Goal: Task Accomplishment & Management: Manage account settings

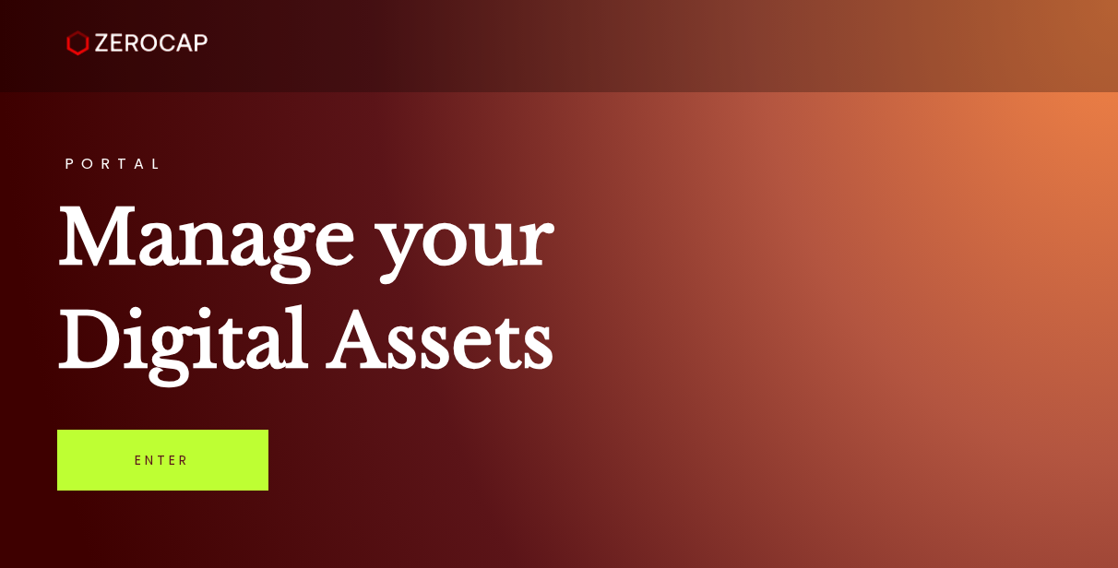
click at [205, 471] on link "Enter" at bounding box center [162, 460] width 211 height 61
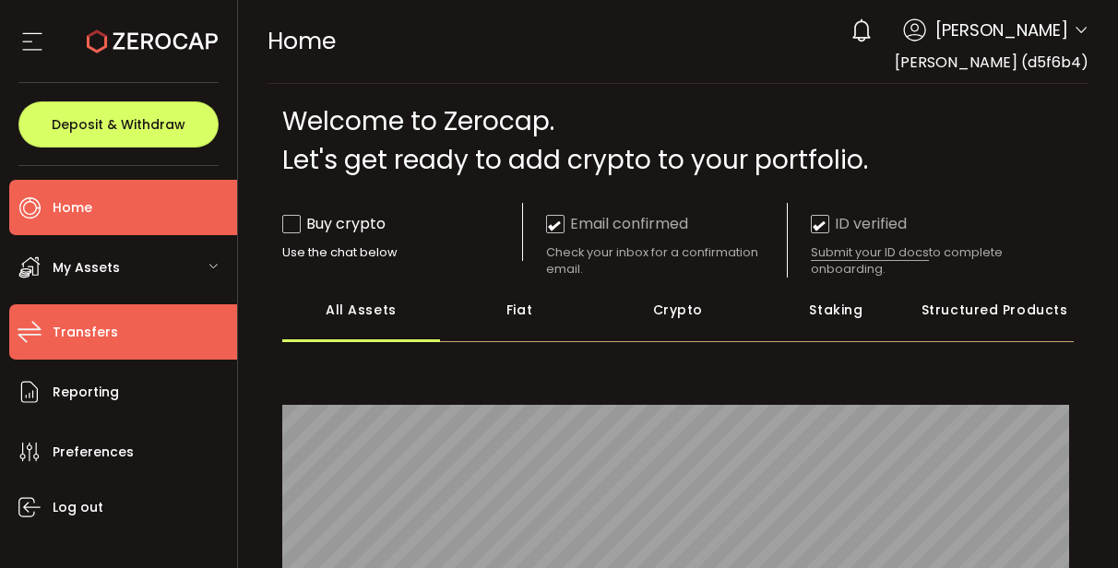
click at [119, 335] on li "Transfers" at bounding box center [123, 331] width 228 height 55
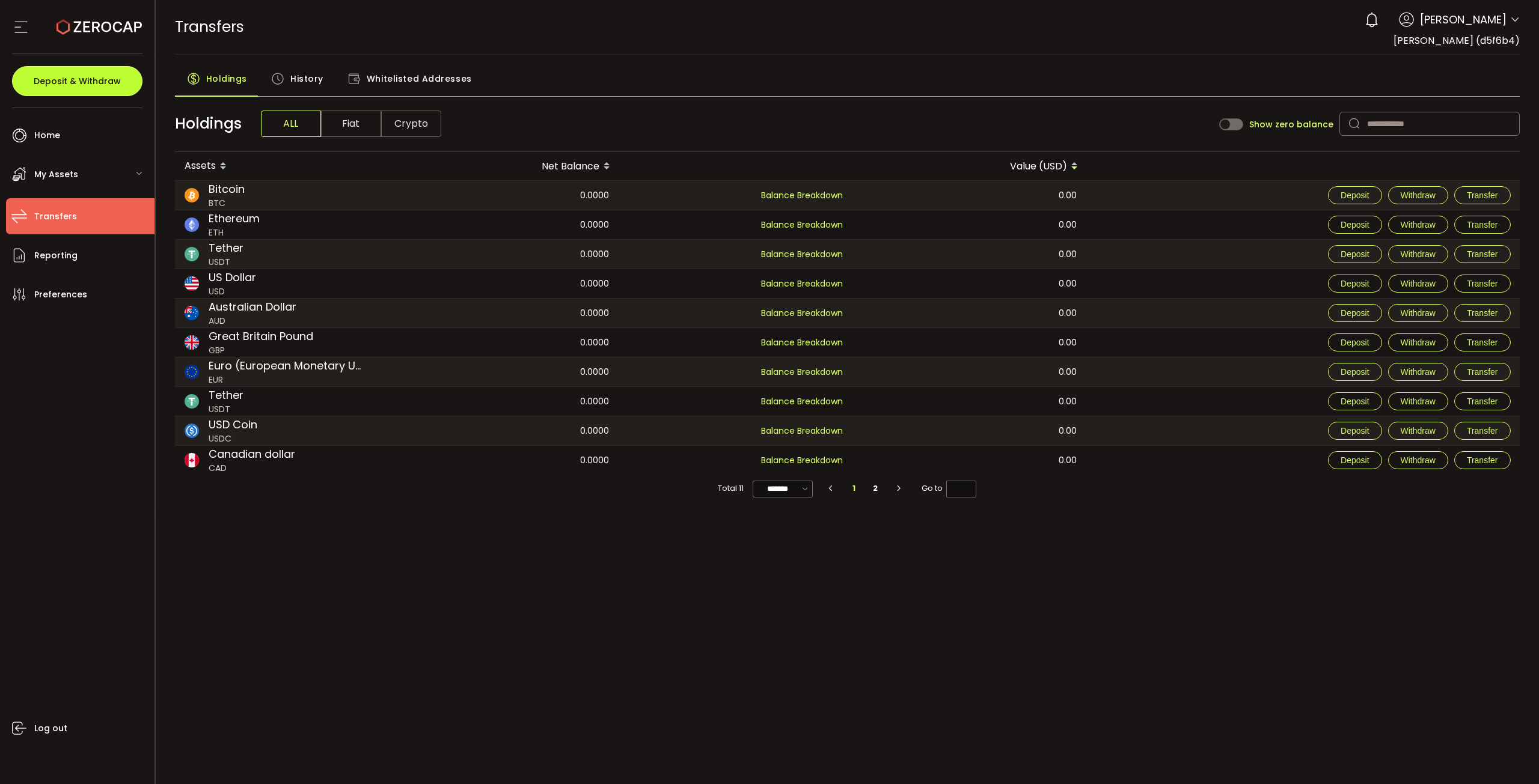
click at [102, 74] on button "Deposit & Withdraw" at bounding box center [77, 81] width 130 height 30
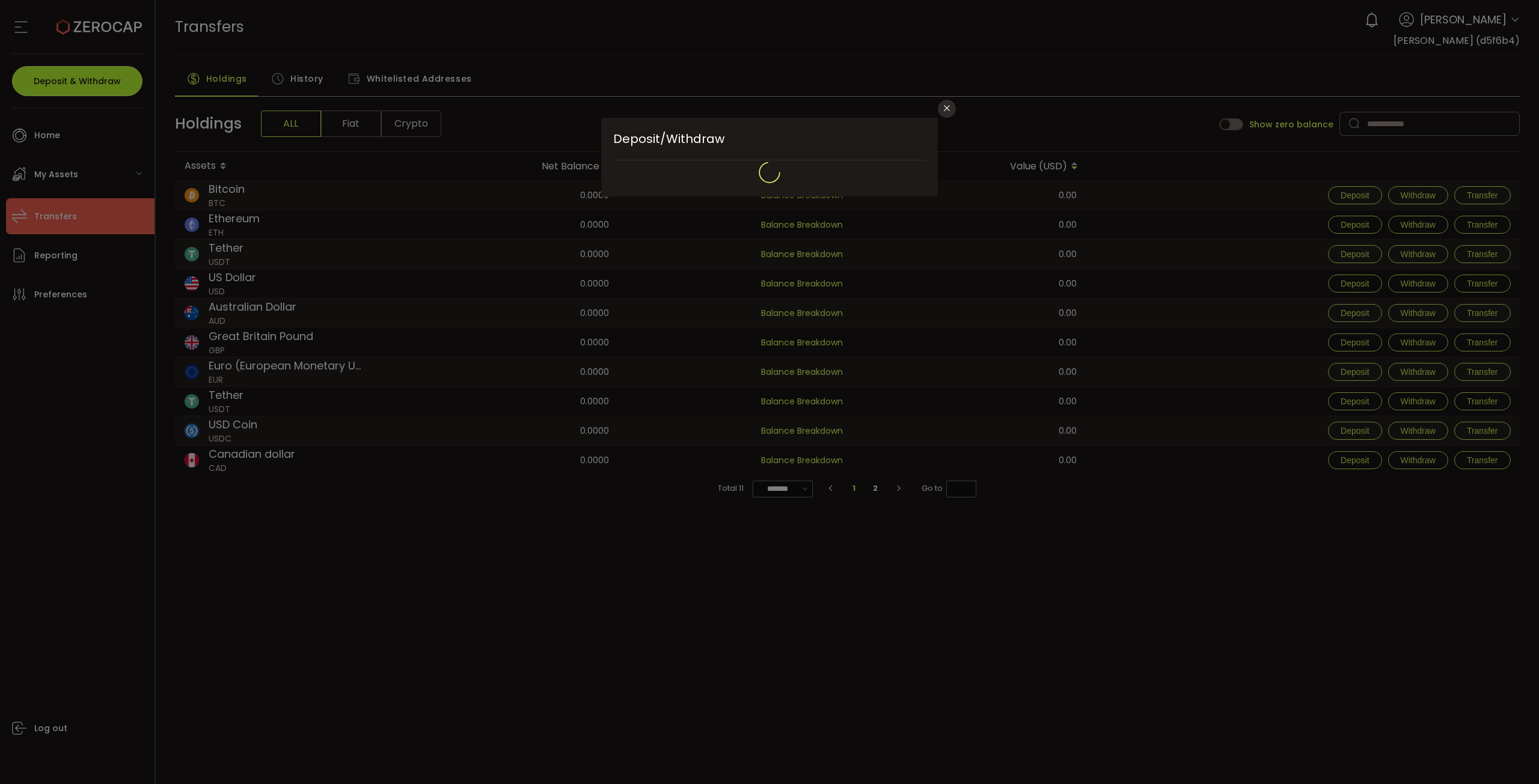
type input "**********"
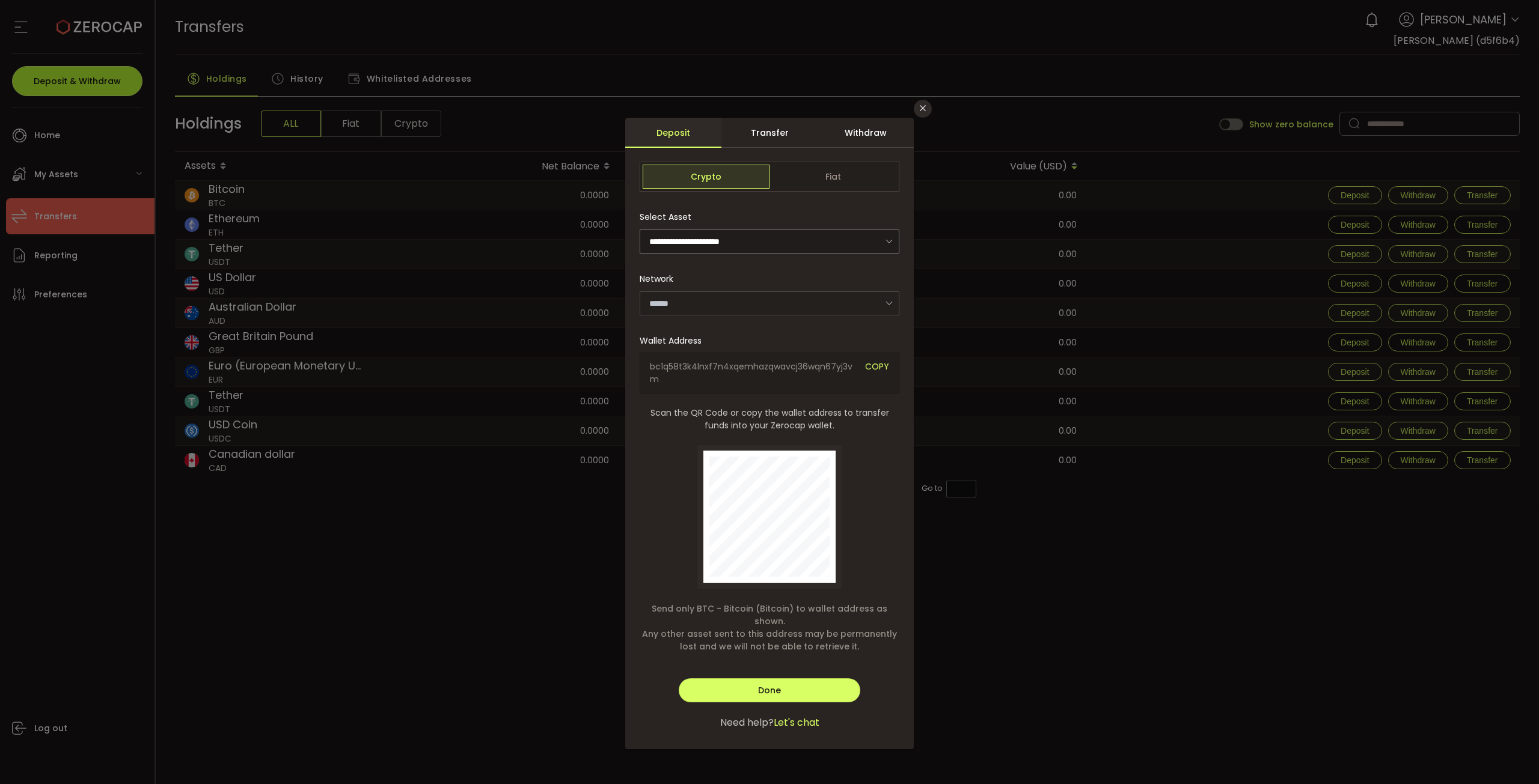
type input "*******"
type input "**********"
click at [728, 135] on div "Withdraw" at bounding box center [866, 133] width 96 height 30
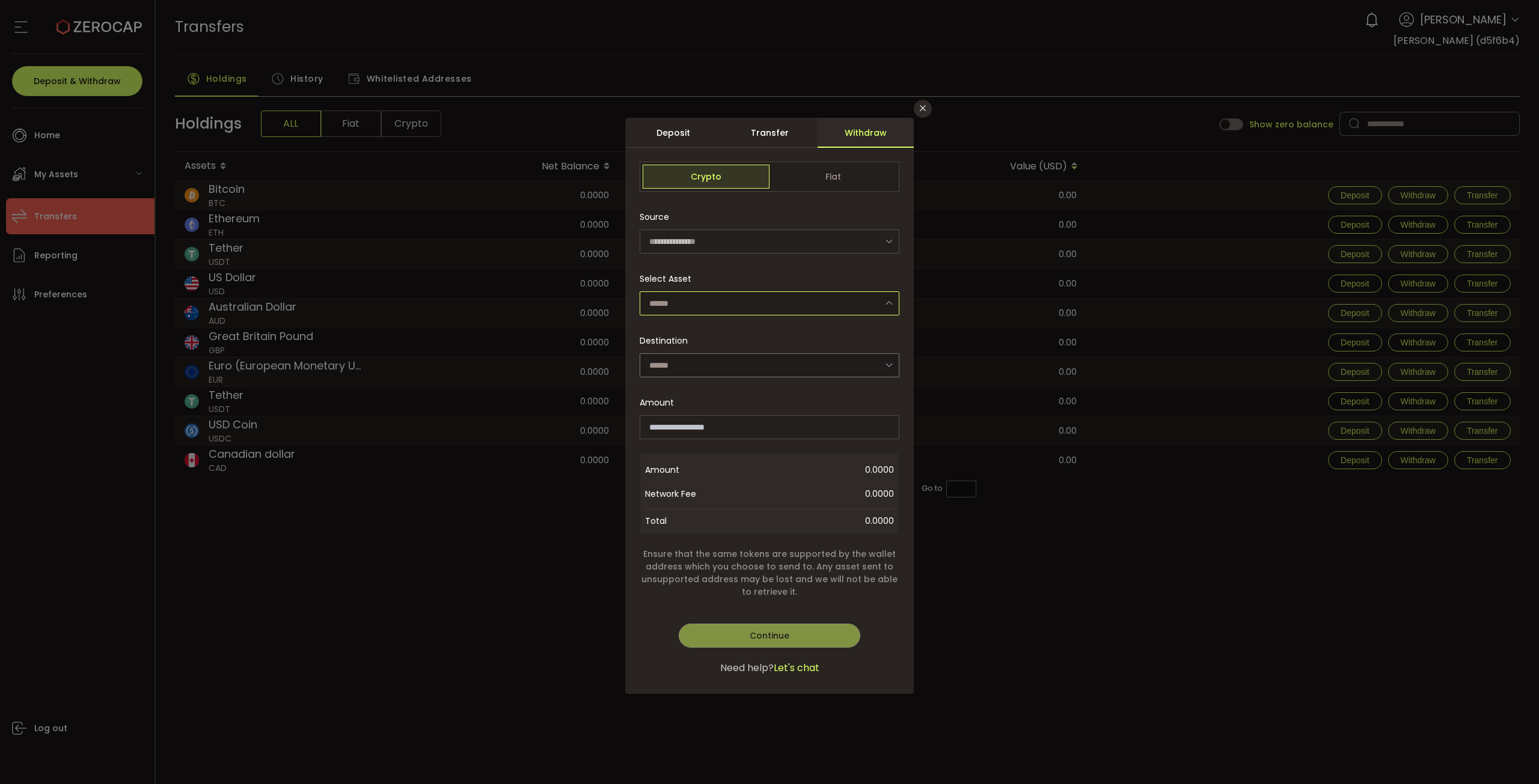
click at [728, 308] on input "dialog" at bounding box center [769, 303] width 259 height 24
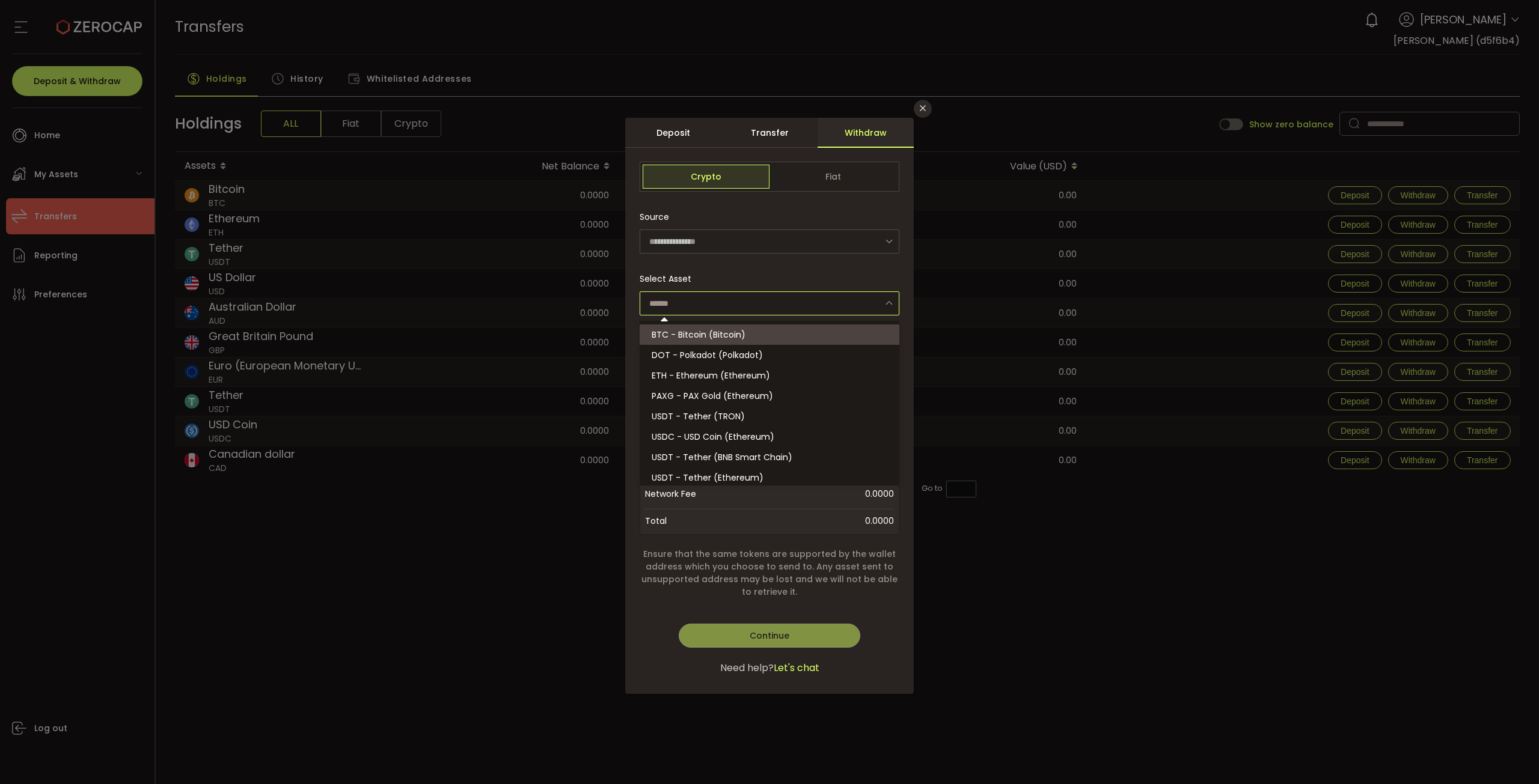
click at [728, 300] on input "dialog" at bounding box center [769, 303] width 259 height 24
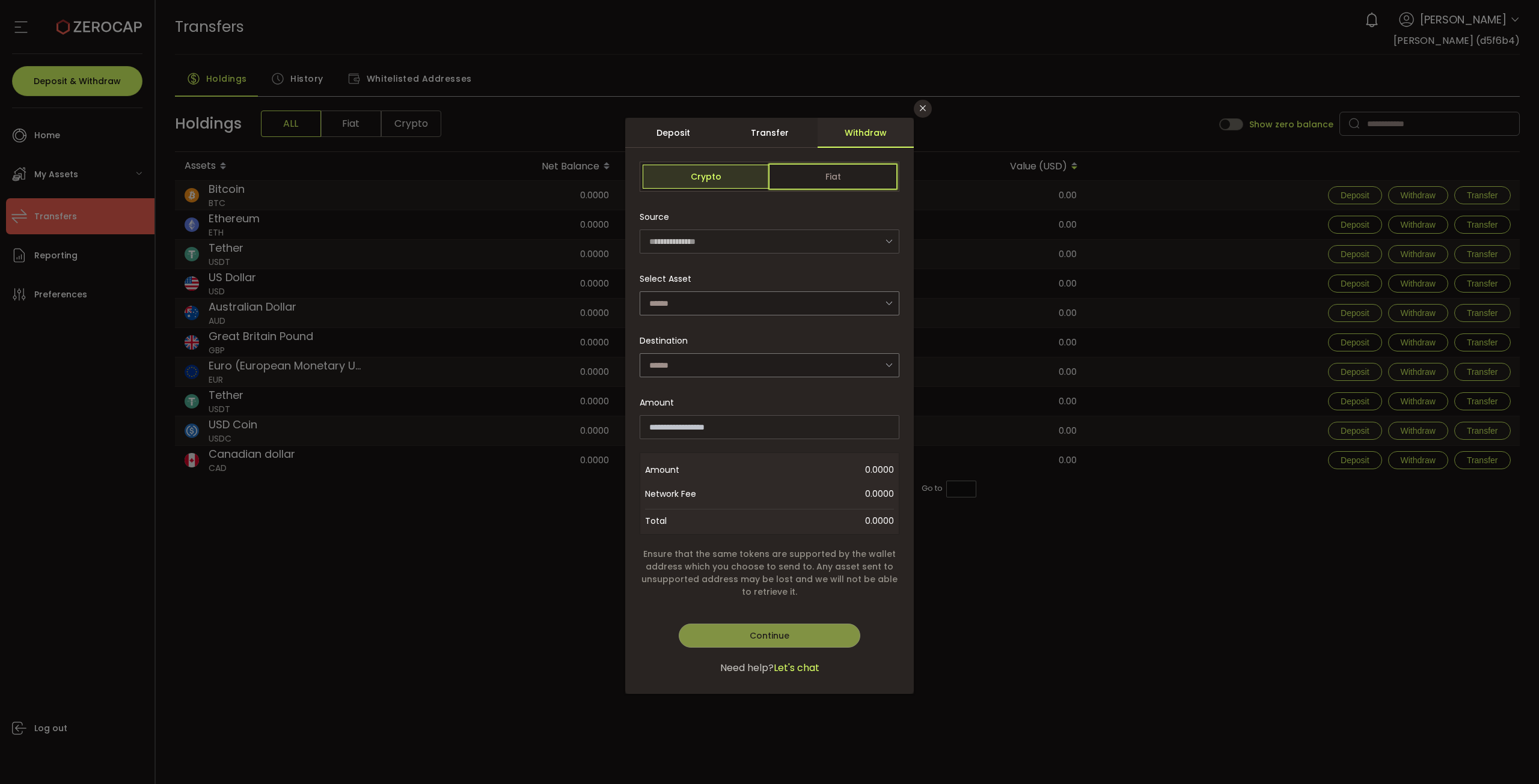
click at [728, 182] on span "Fiat" at bounding box center [832, 177] width 127 height 24
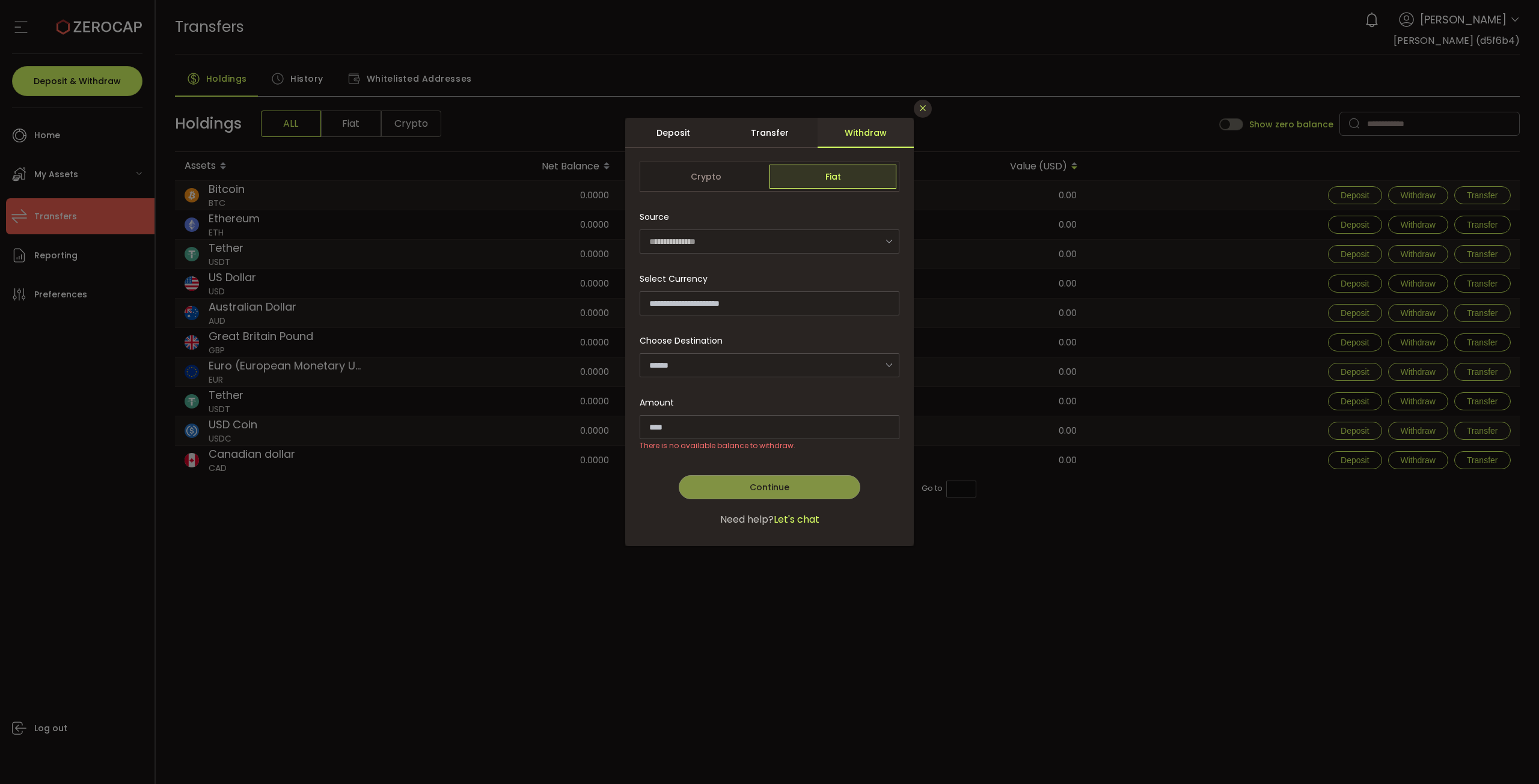
click at [728, 110] on icon "Close" at bounding box center [922, 108] width 10 height 10
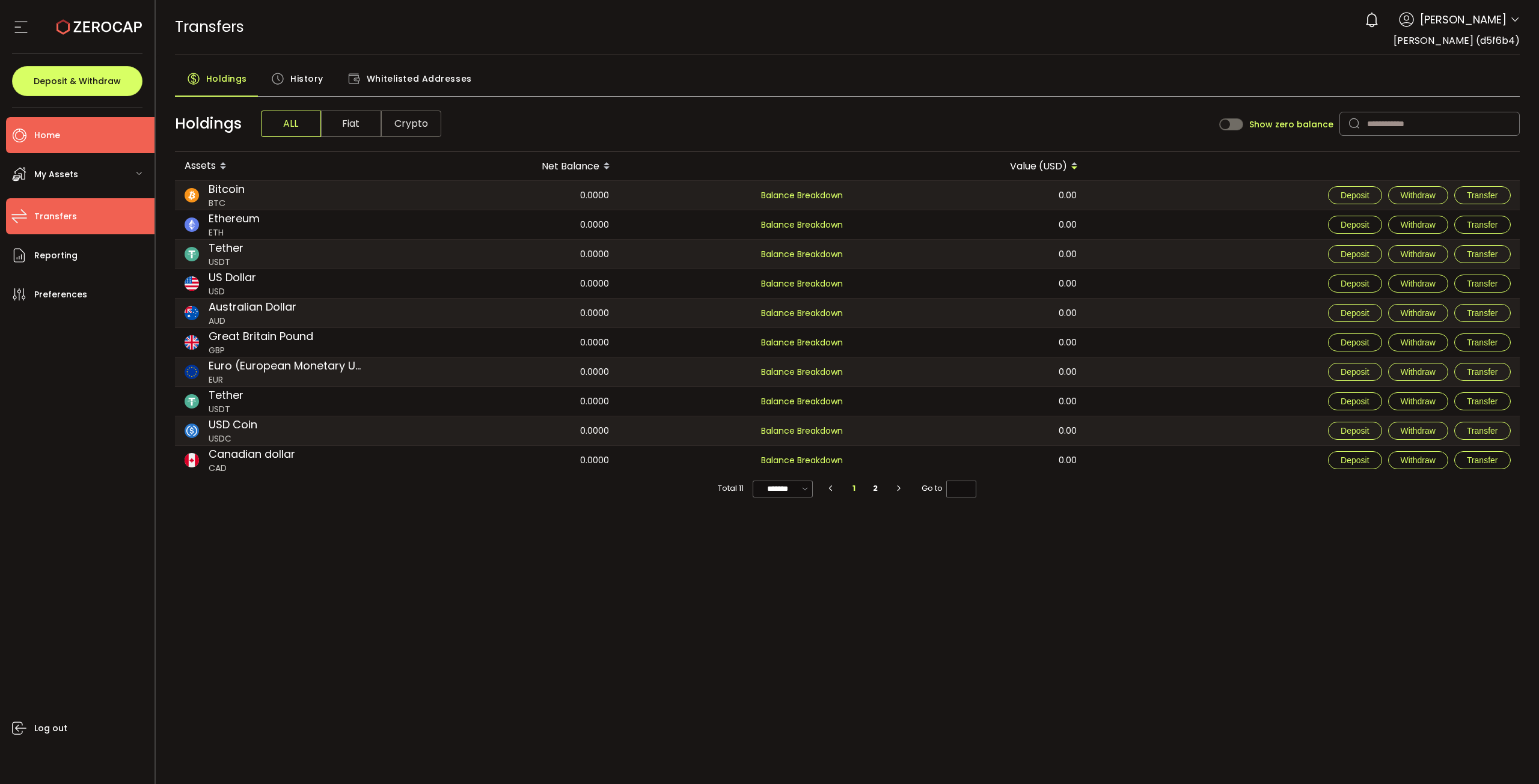
click at [66, 149] on li "Home" at bounding box center [80, 135] width 149 height 36
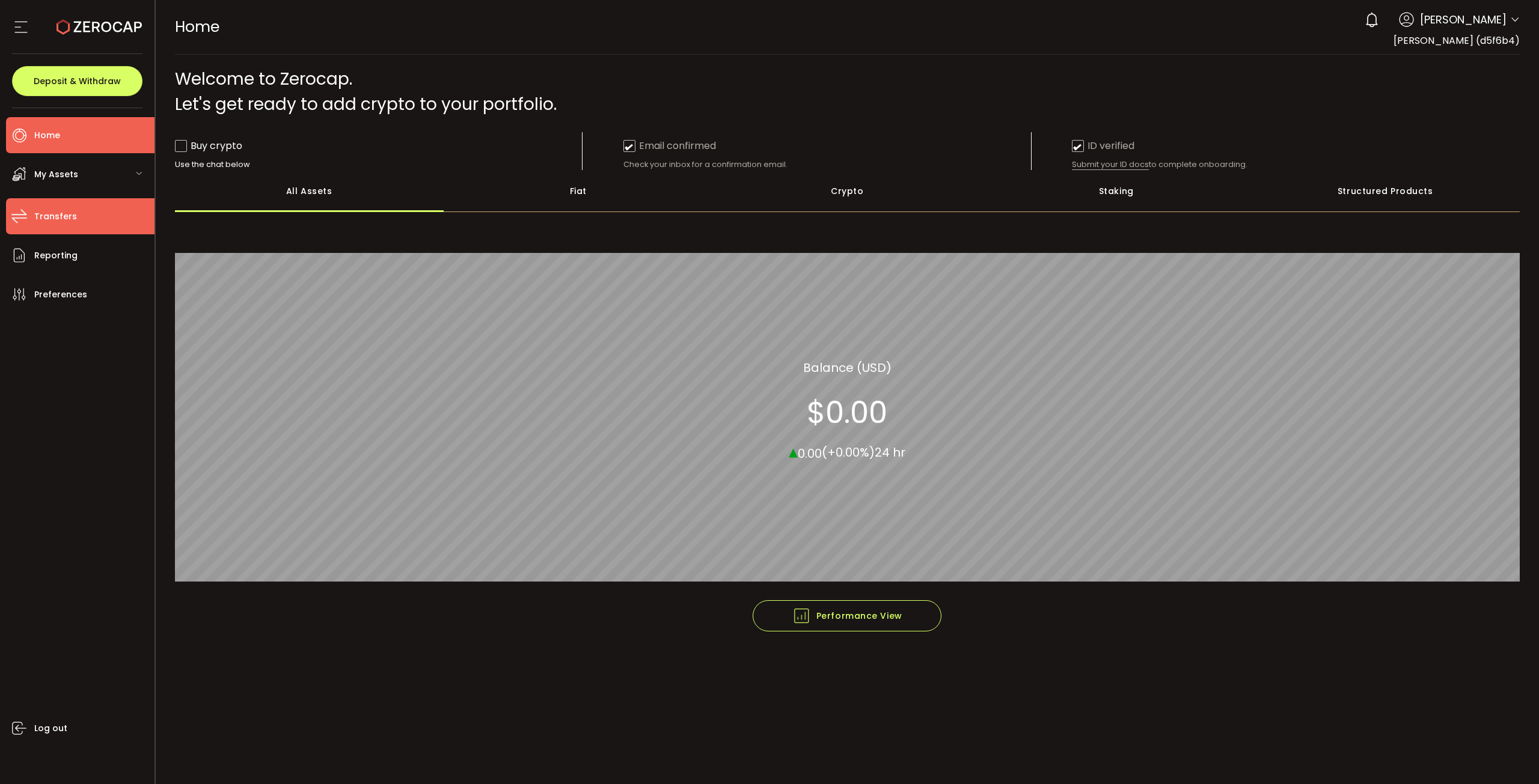
click at [87, 209] on li "Transfers" at bounding box center [80, 216] width 149 height 36
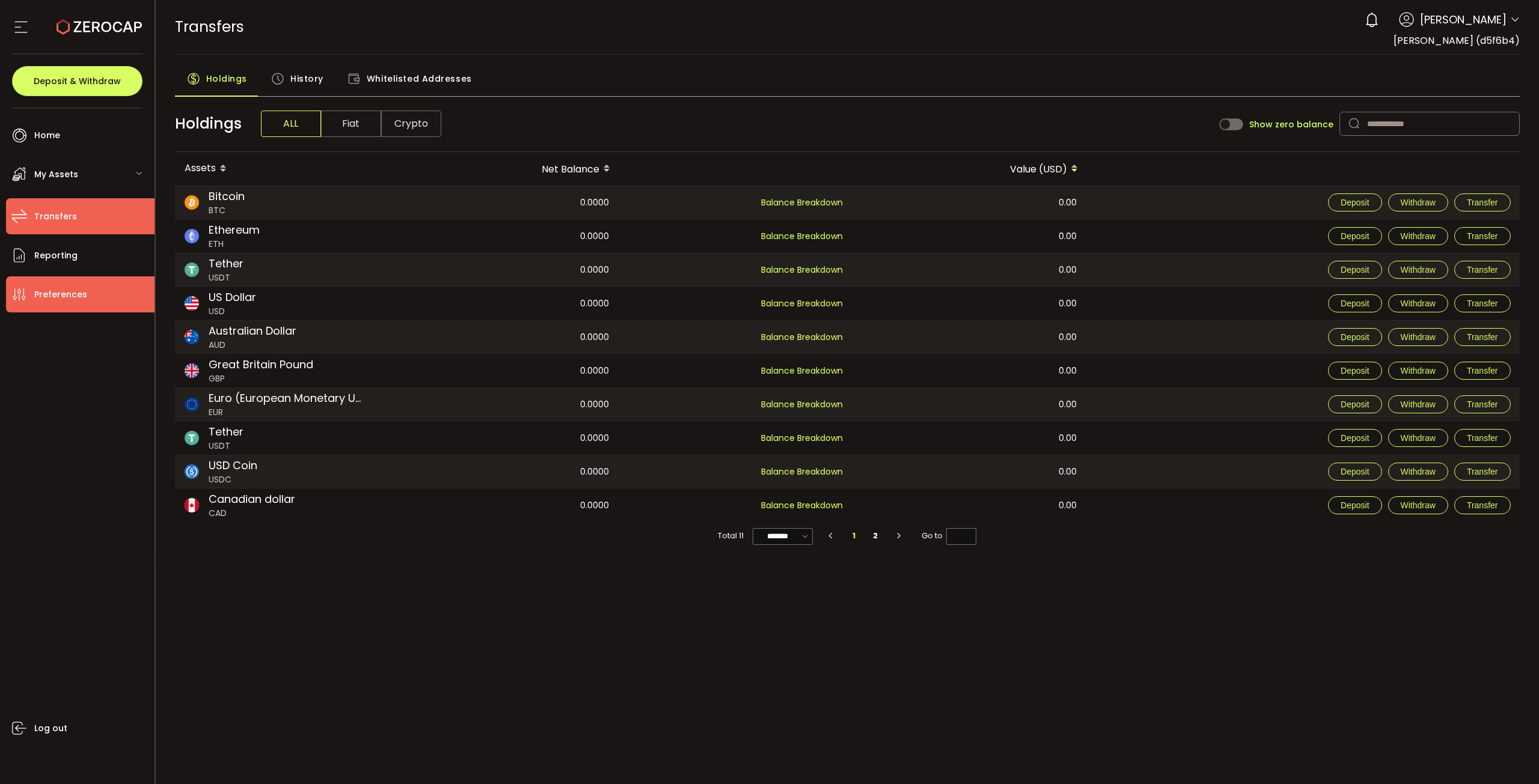
click at [77, 295] on span "Preferences" at bounding box center [61, 295] width 53 height 18
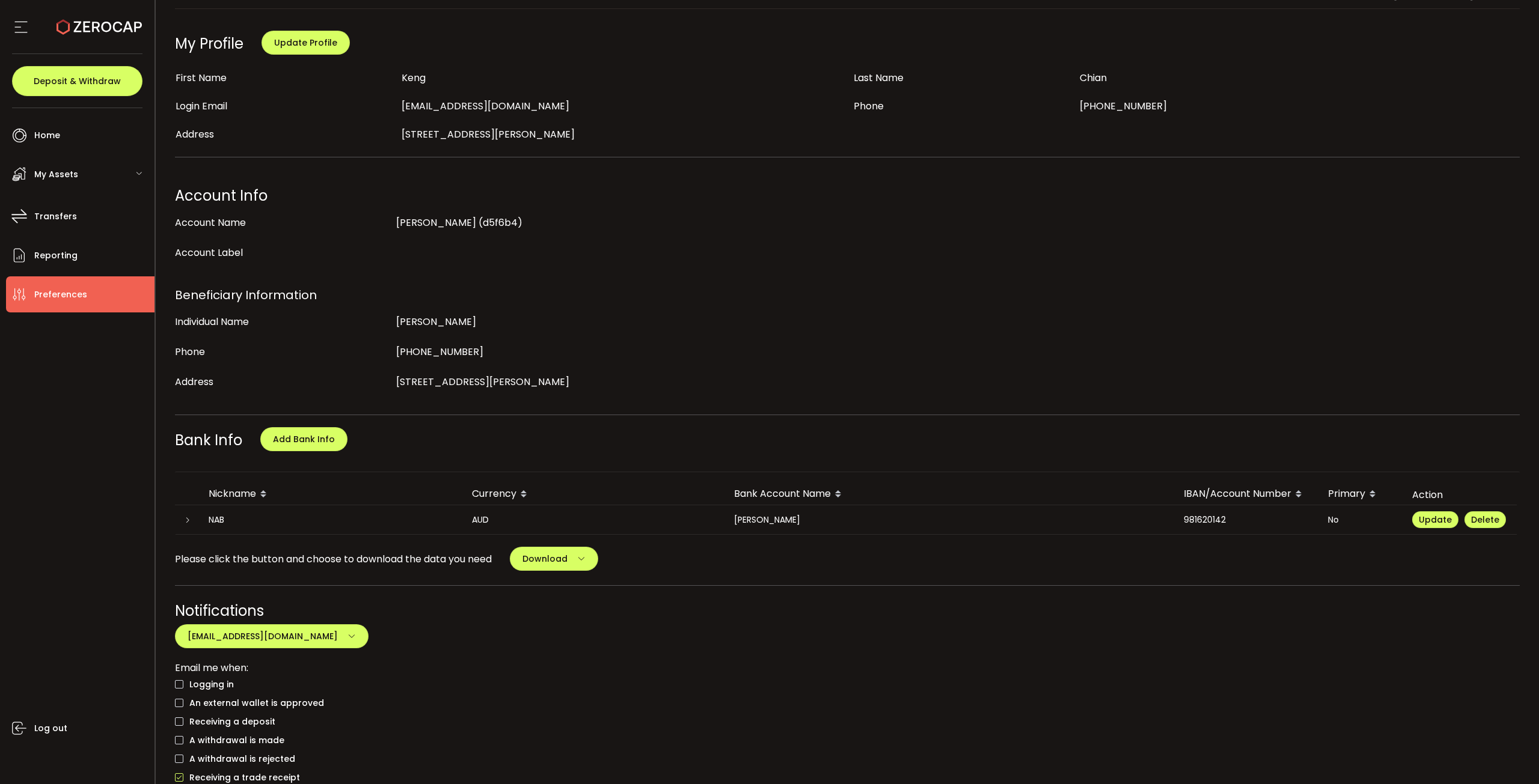
scroll to position [181, 0]
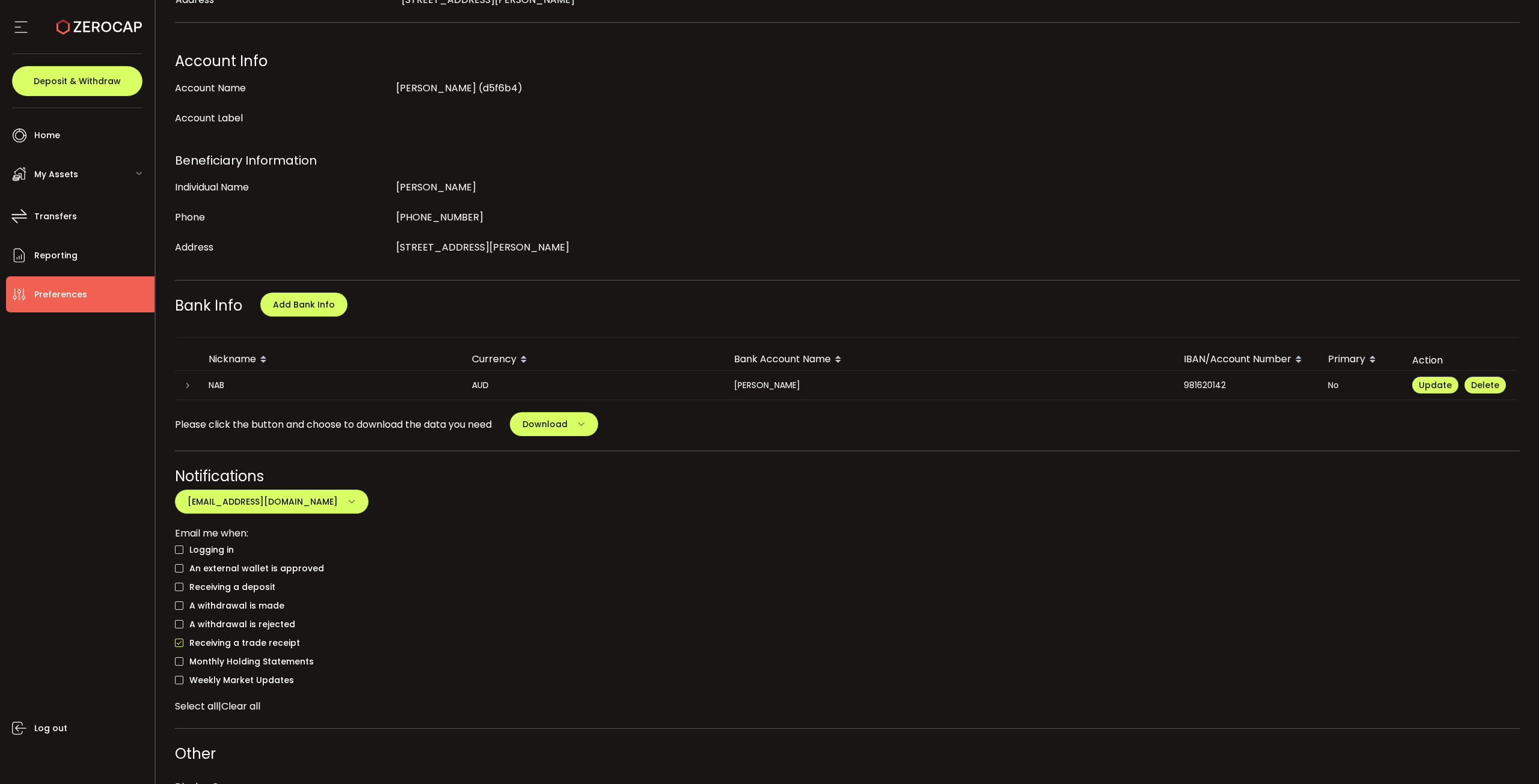
click at [190, 370] on icon at bounding box center [187, 385] width 7 height 7
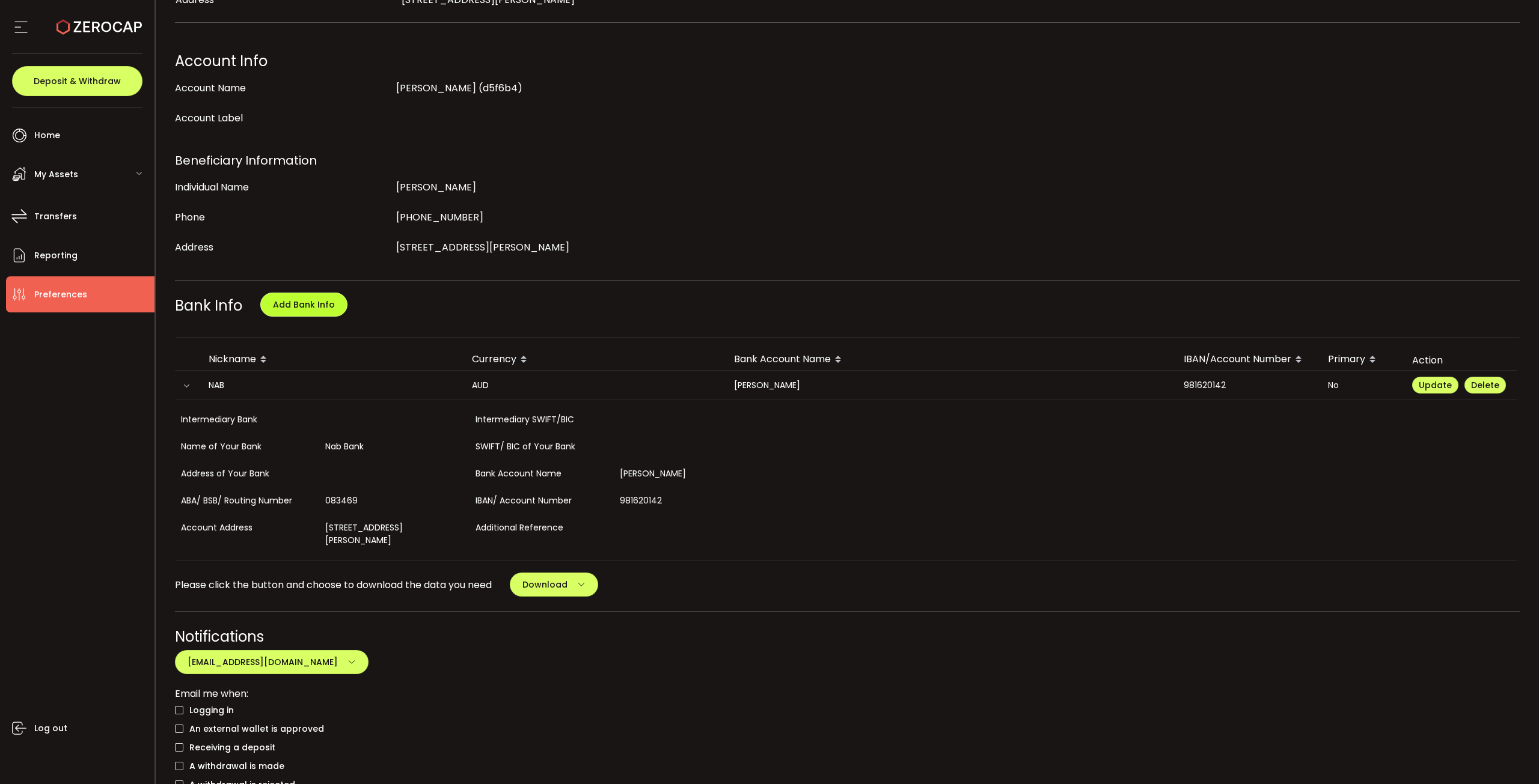
click at [303, 304] on span "Add Bank Info" at bounding box center [304, 304] width 62 height 12
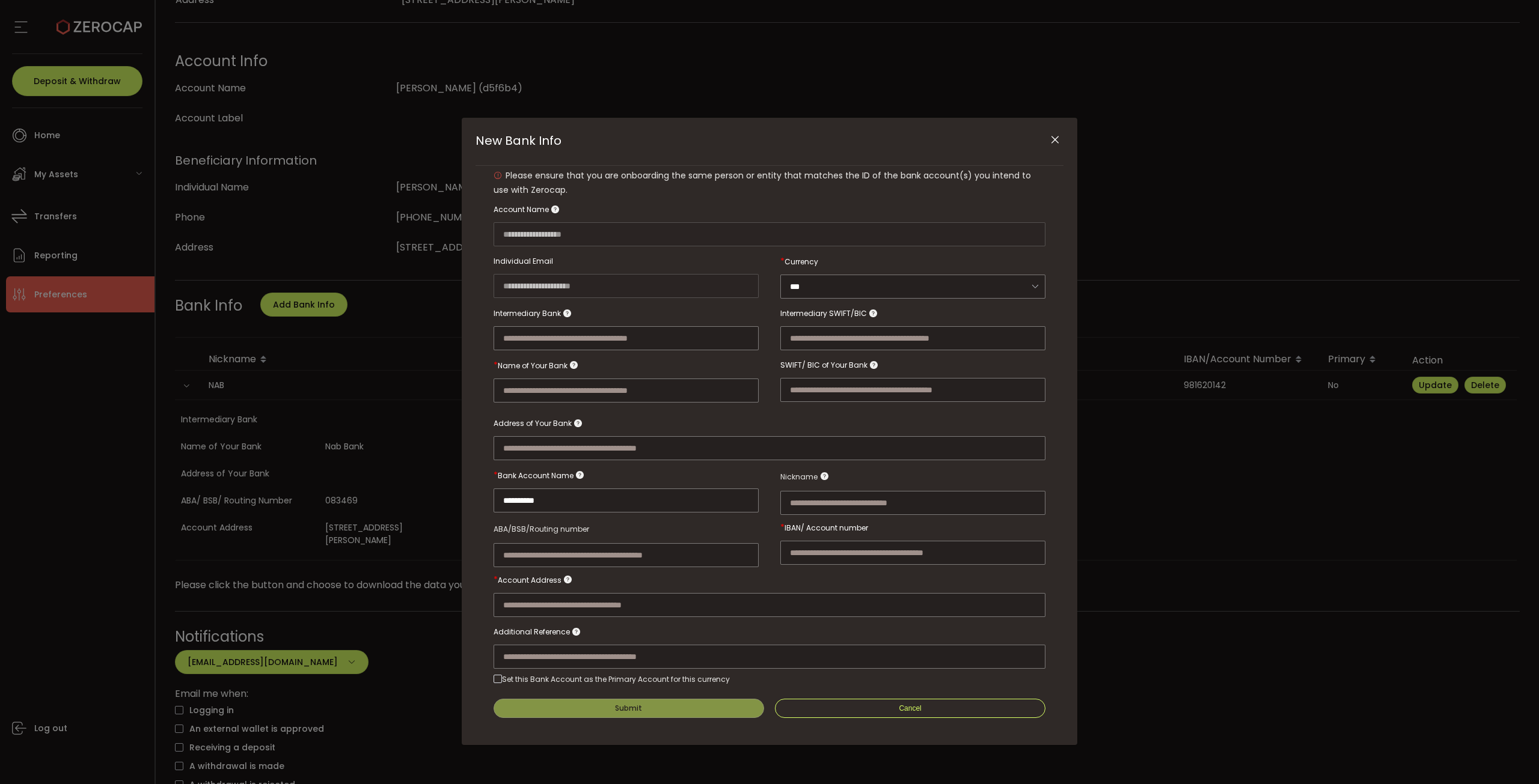
click at [728, 136] on icon "Close" at bounding box center [1055, 140] width 12 height 12
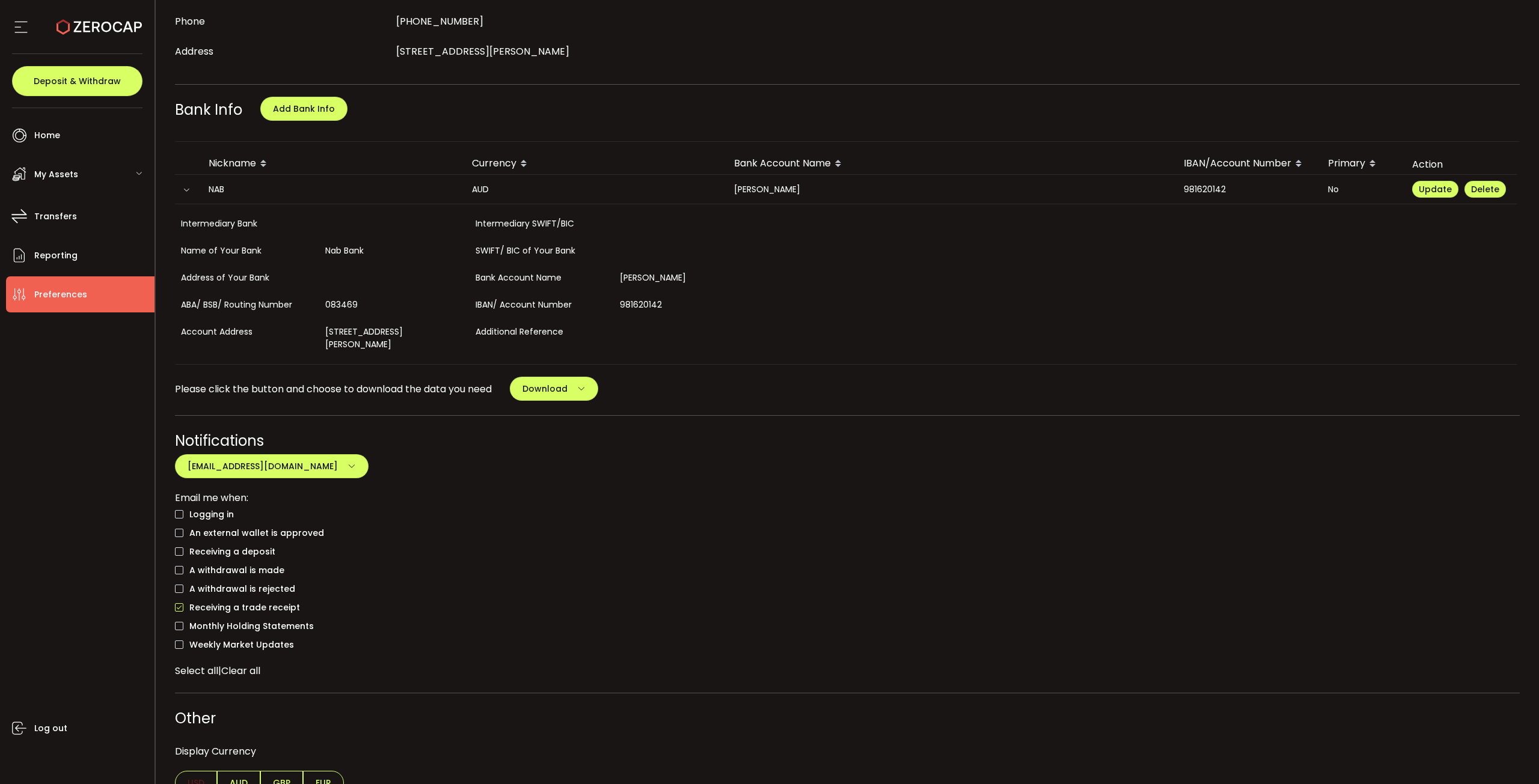
scroll to position [196, 0]
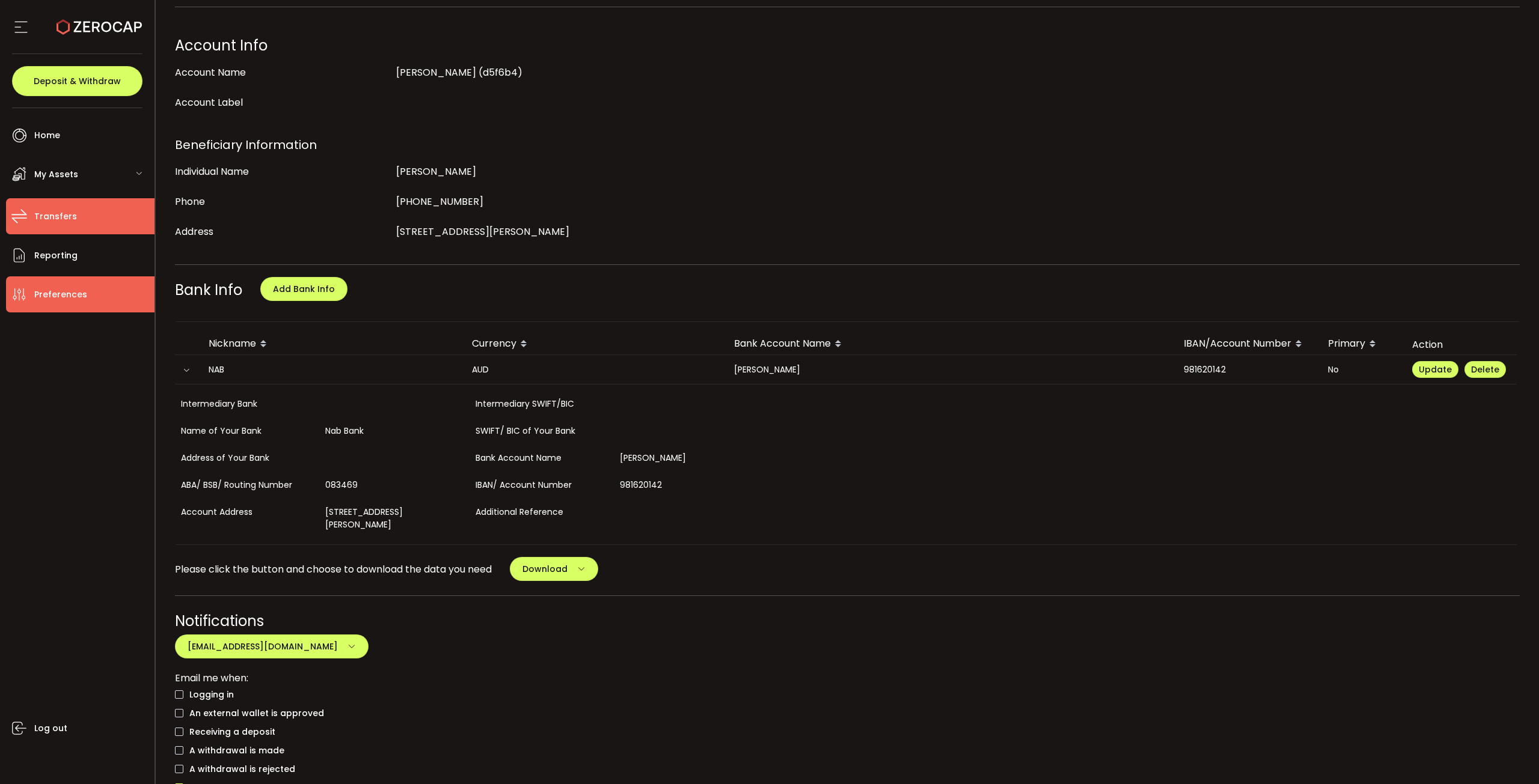
click at [83, 207] on li "Transfers" at bounding box center [80, 216] width 149 height 36
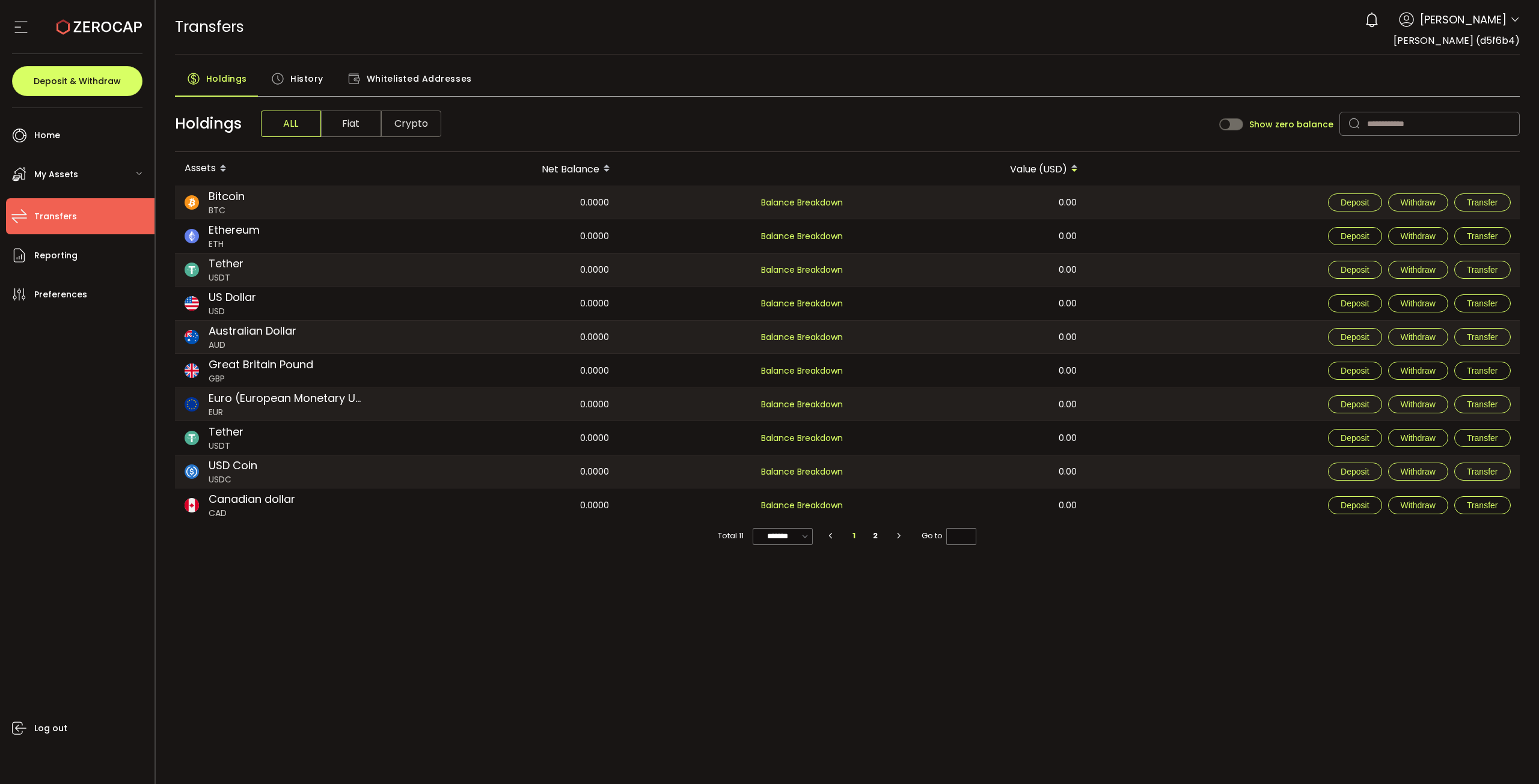
click at [444, 83] on span "Whitelisted Addresses" at bounding box center [419, 78] width 105 height 24
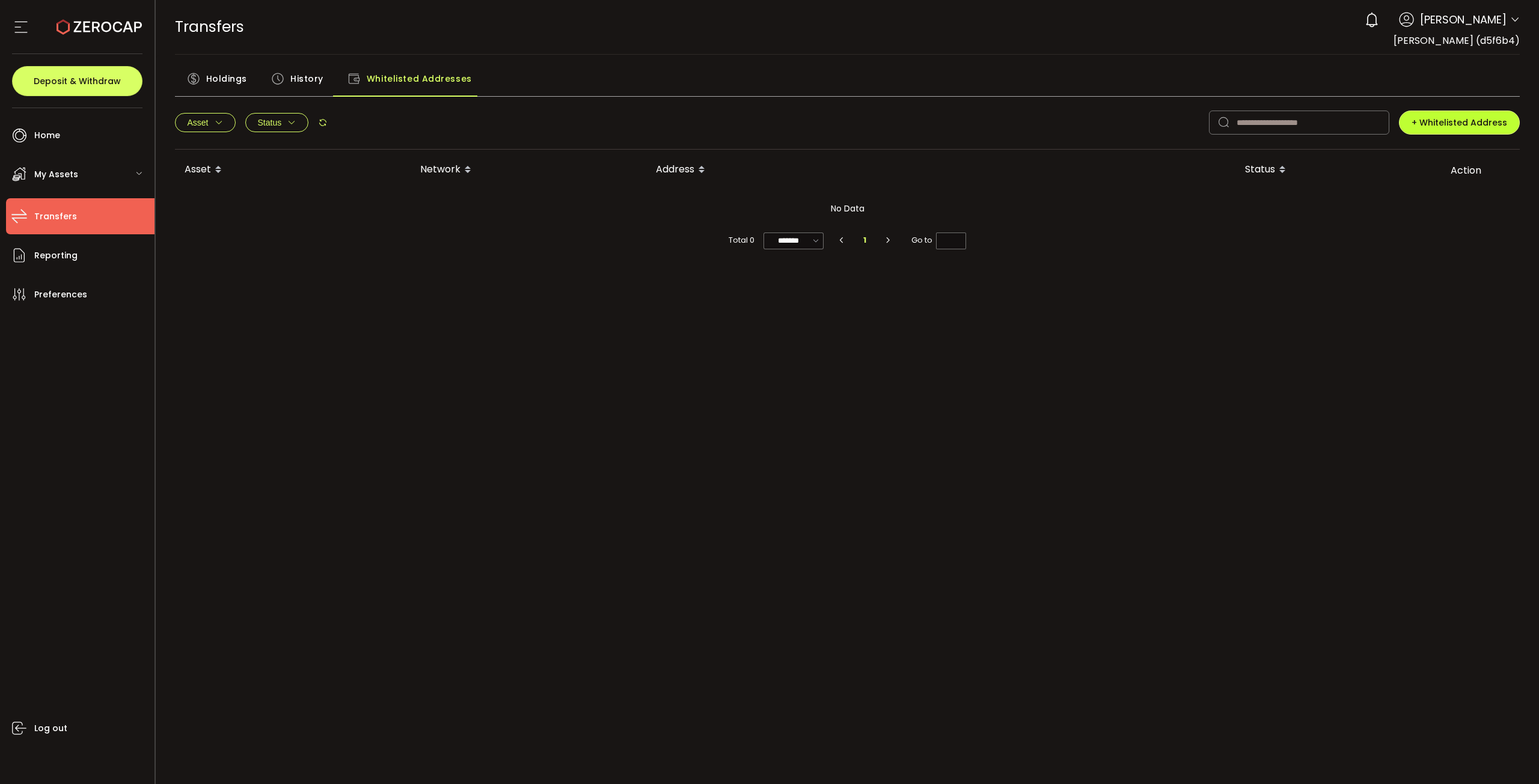
click at [728, 122] on span "+ Whitelisted Address" at bounding box center [1459, 123] width 96 height 12
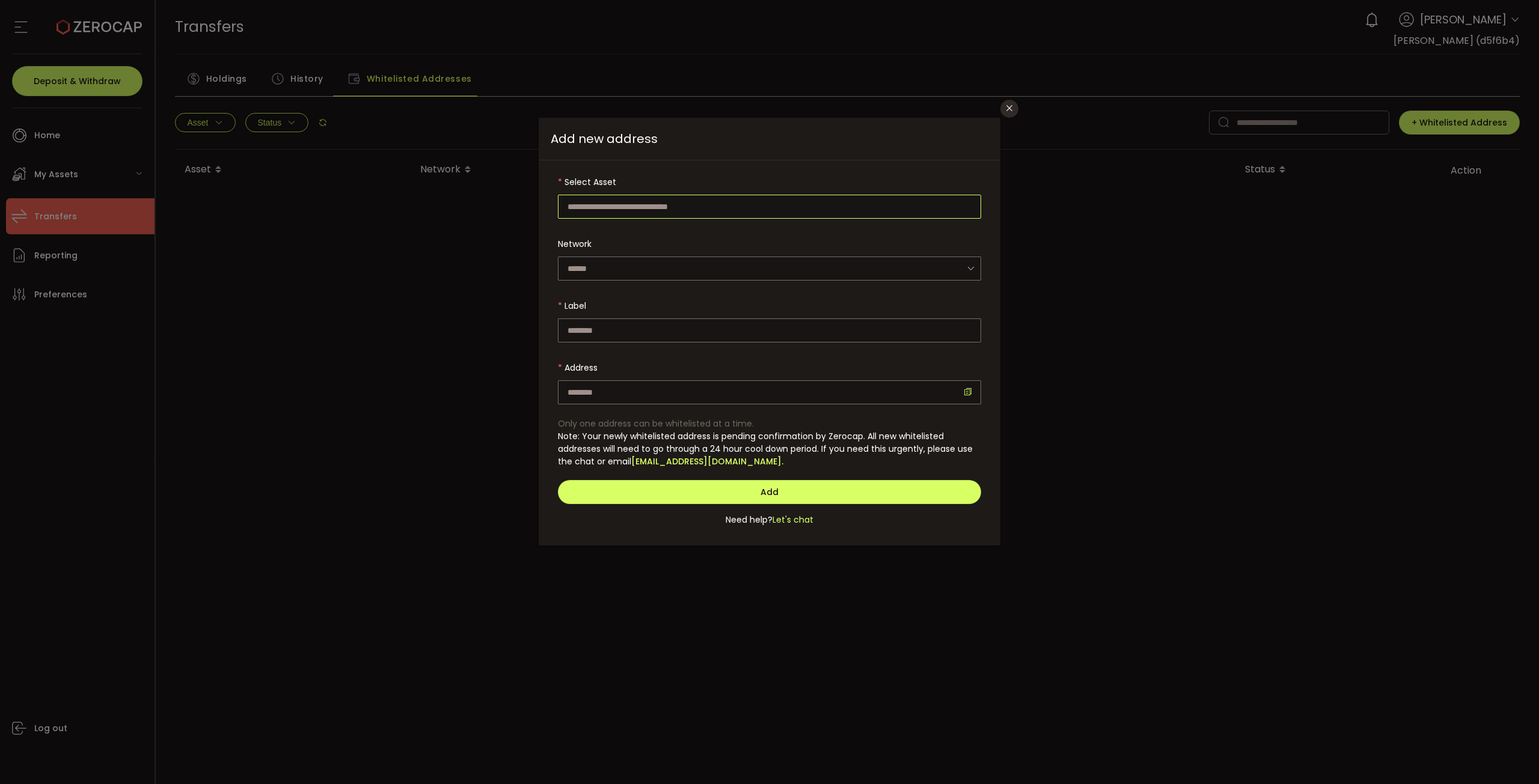
click at [669, 204] on input "dialog" at bounding box center [769, 207] width 423 height 24
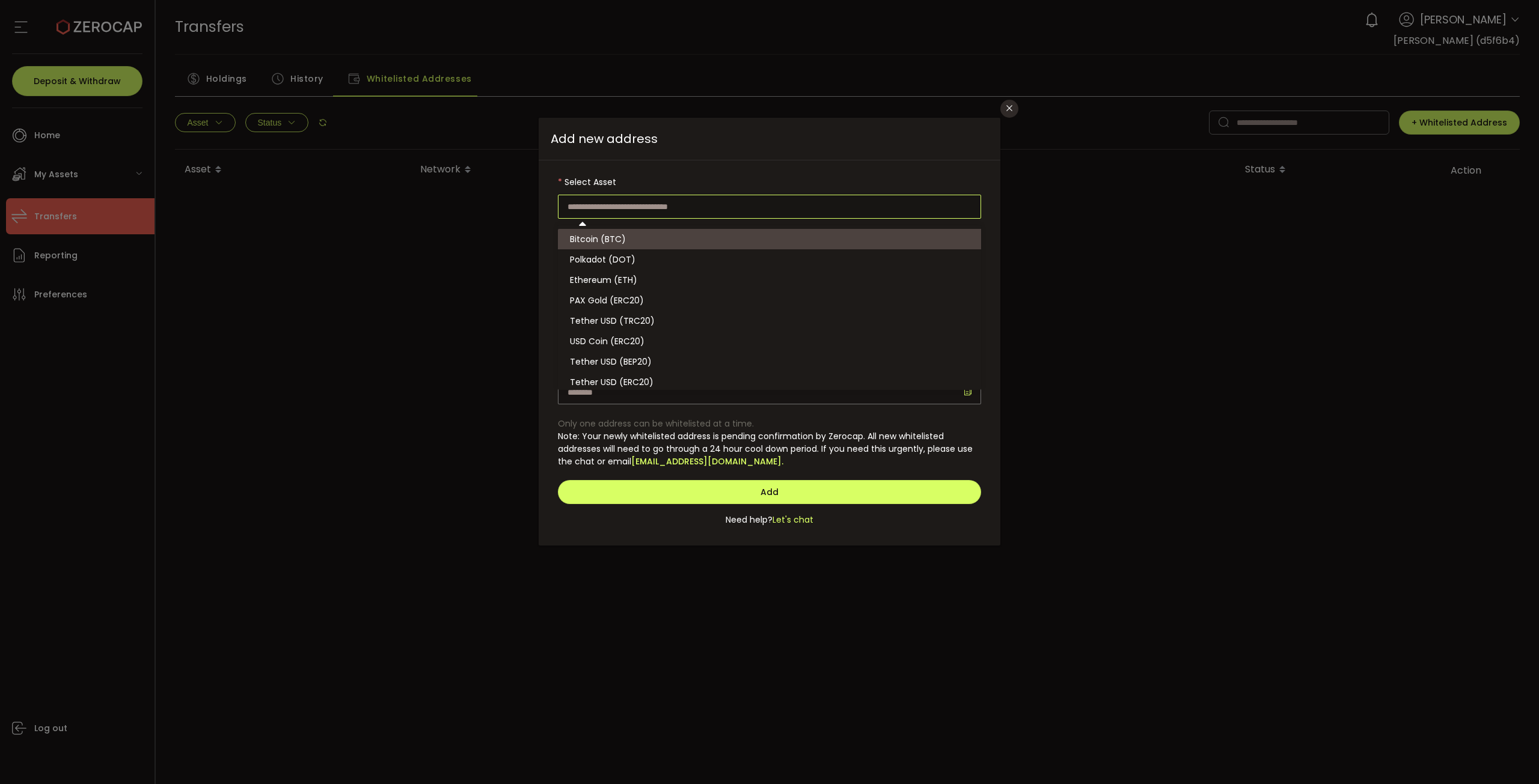
click at [704, 179] on div "dialog" at bounding box center [769, 194] width 423 height 49
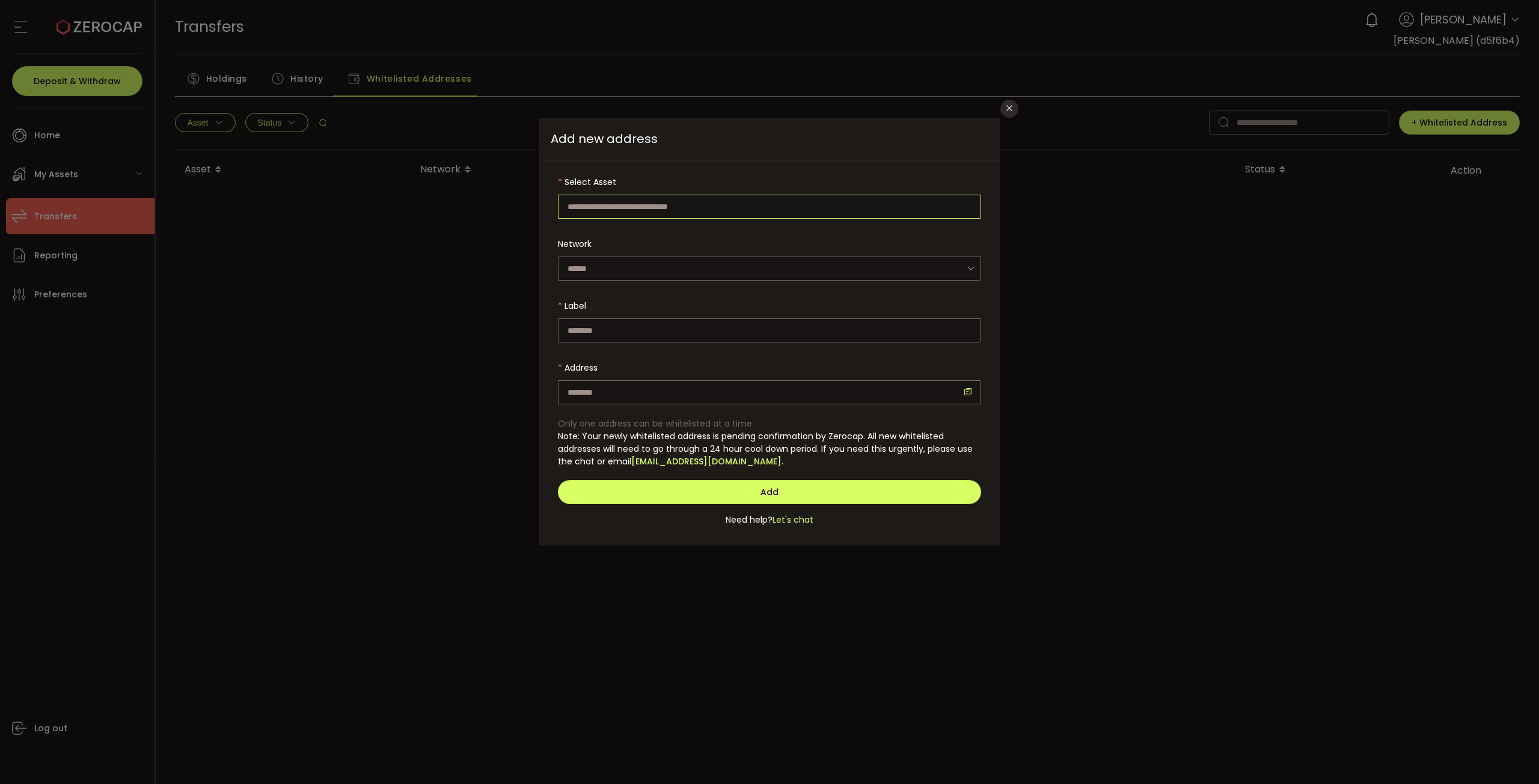
click at [684, 213] on input "dialog" at bounding box center [769, 207] width 423 height 24
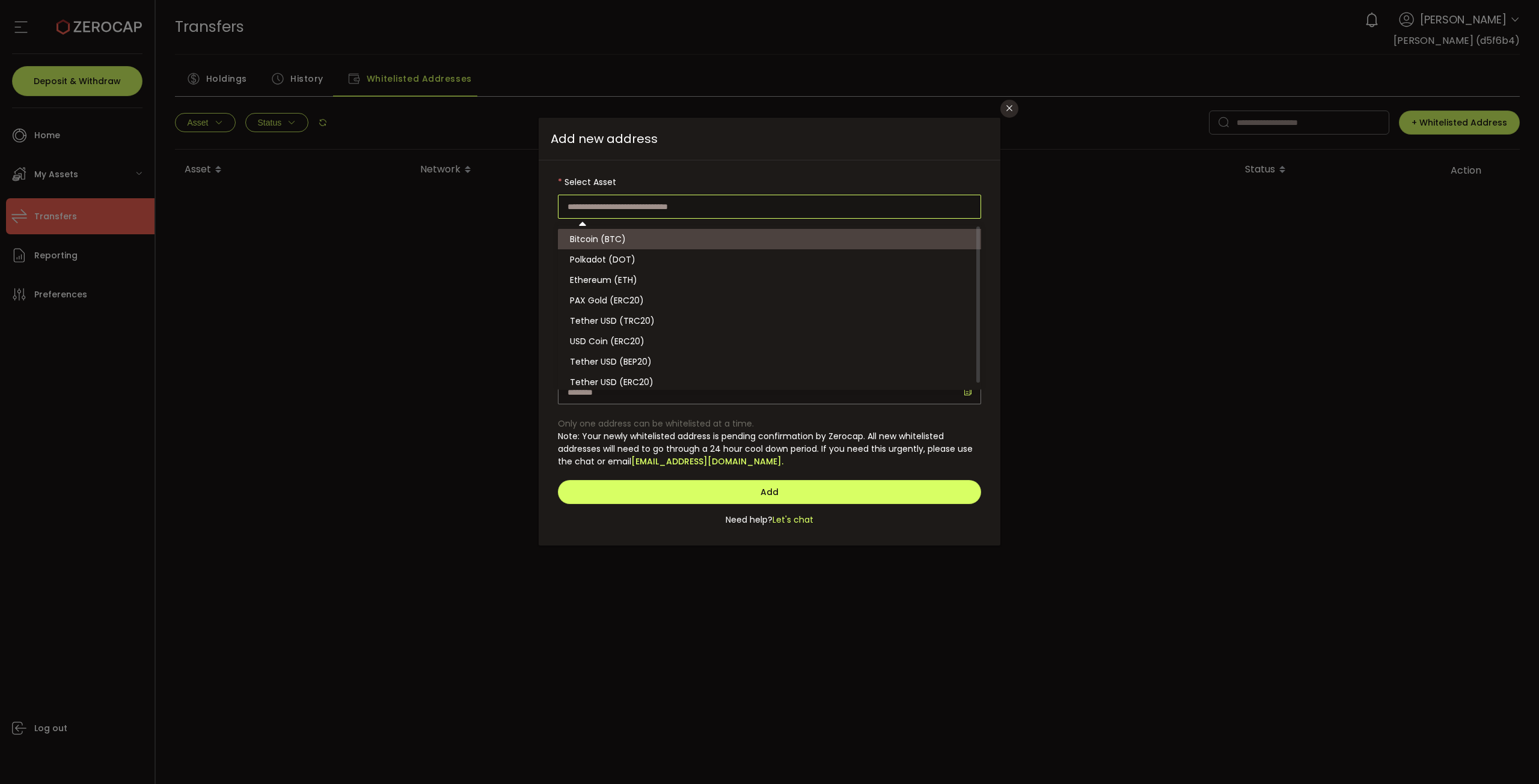
drag, startPoint x: 625, startPoint y: 229, endPoint x: 630, endPoint y: 244, distance: 15.8
click at [626, 229] on li "Bitcoin (BTC)" at bounding box center [771, 239] width 427 height 20
type input "**********"
type input "*******"
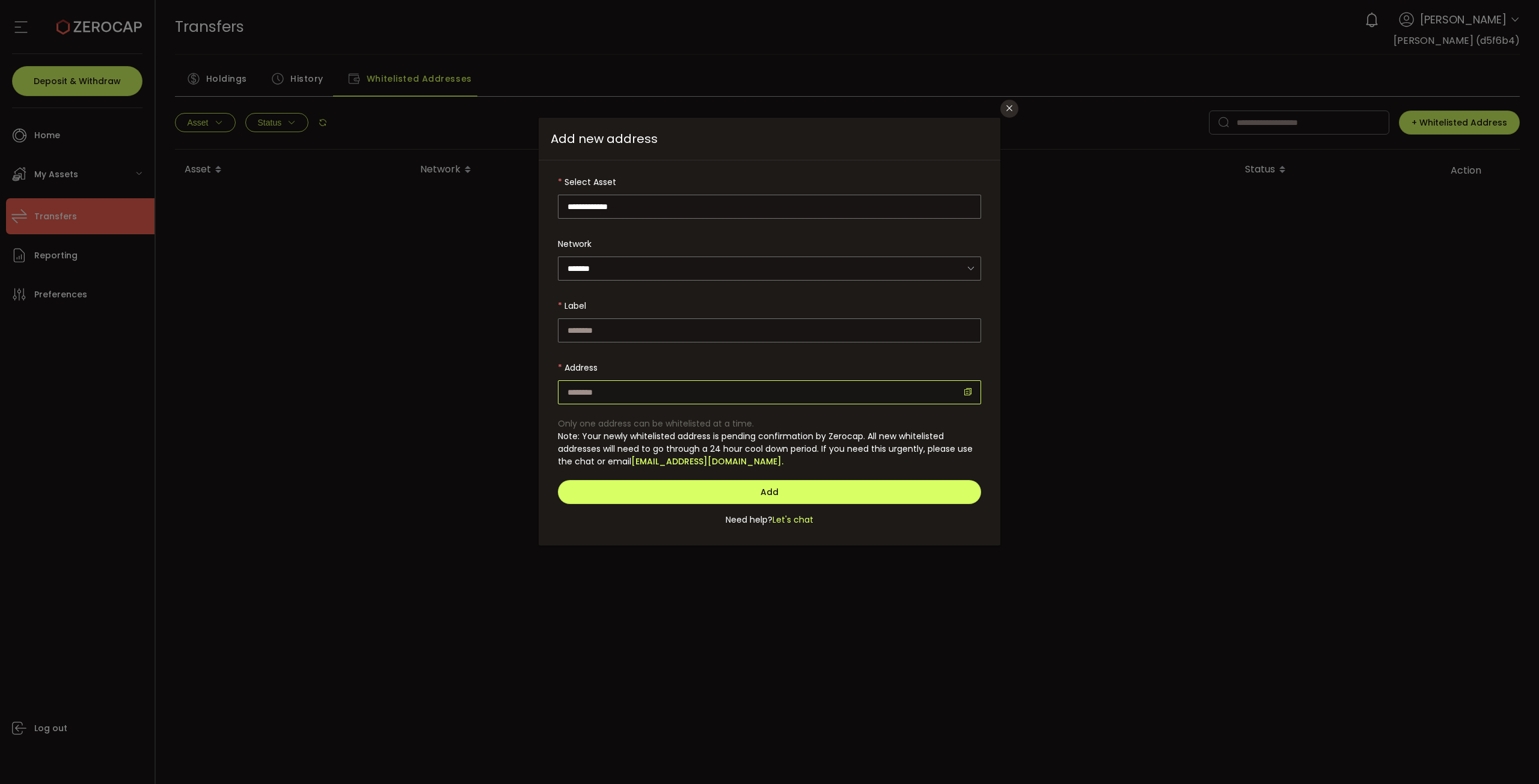
click at [648, 370] on input "dialog" at bounding box center [769, 392] width 423 height 24
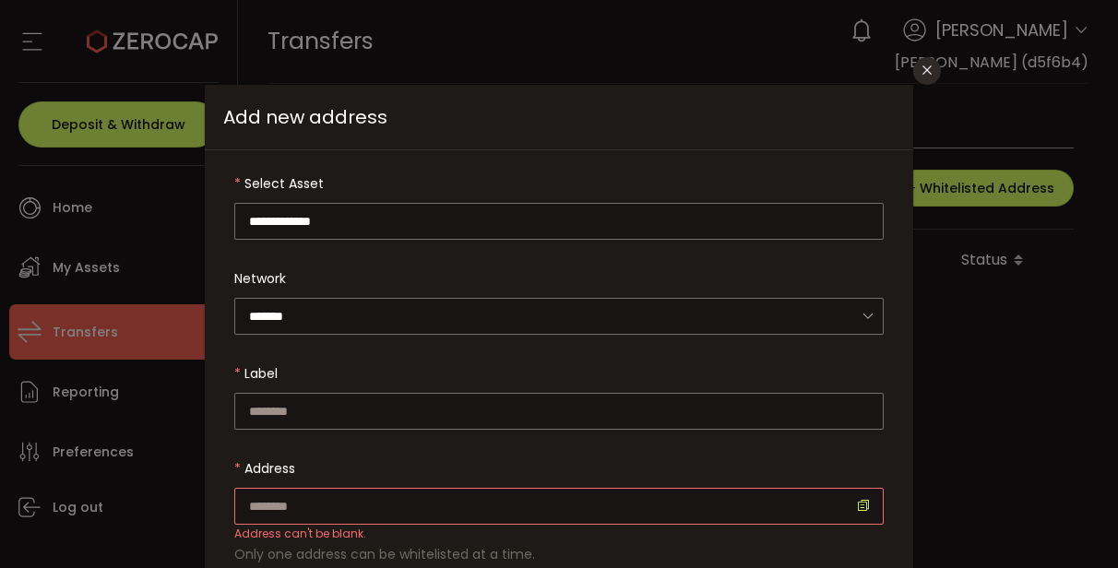
click at [928, 91] on div "**********" at bounding box center [559, 284] width 1118 height 568
click at [930, 77] on icon "Close" at bounding box center [926, 70] width 15 height 15
